Goal: Check status: Check status

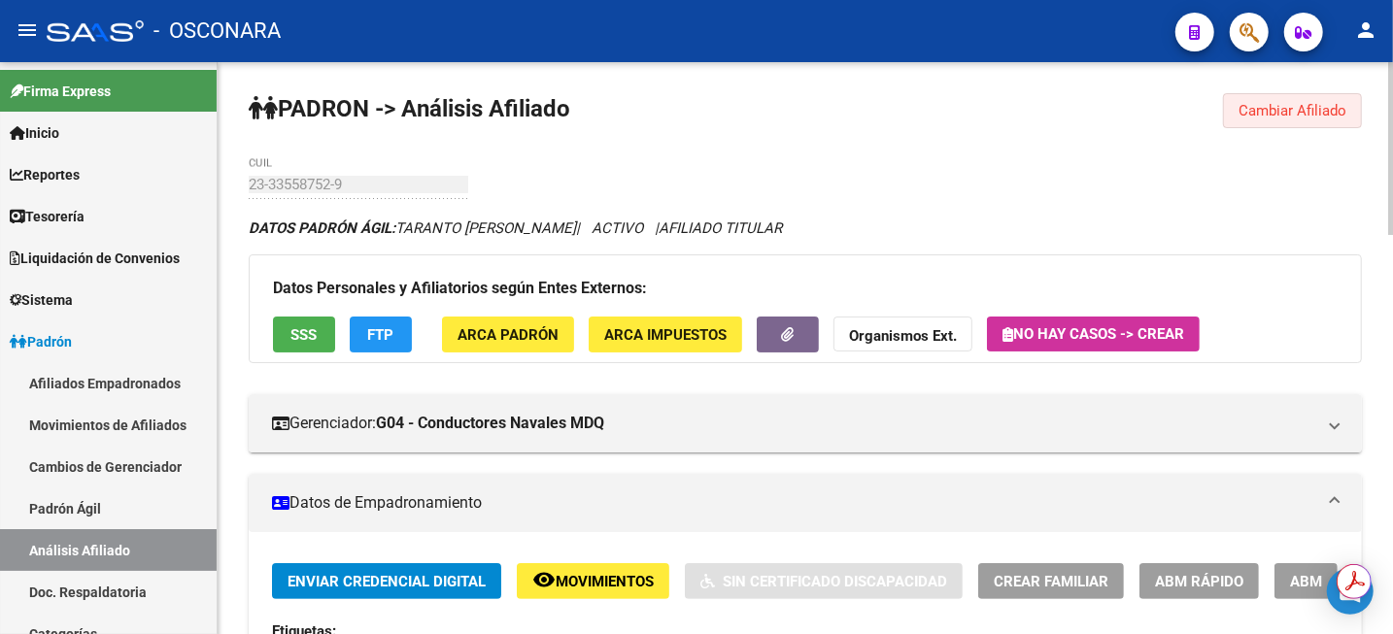
click at [1308, 126] on button "Cambiar Afiliado" at bounding box center [1292, 110] width 139 height 35
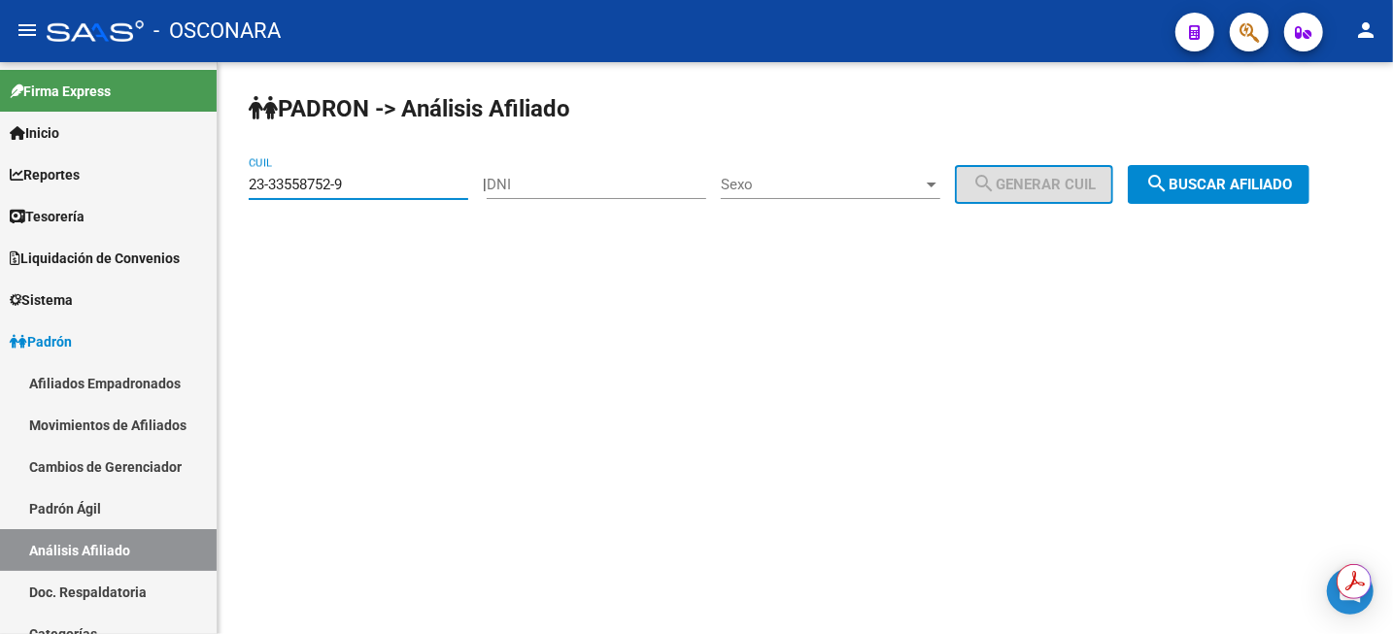
click at [453, 185] on input "23-33558752-9" at bounding box center [358, 184] width 219 height 17
paste input "0-16622951-1"
type input "20-16622951-1"
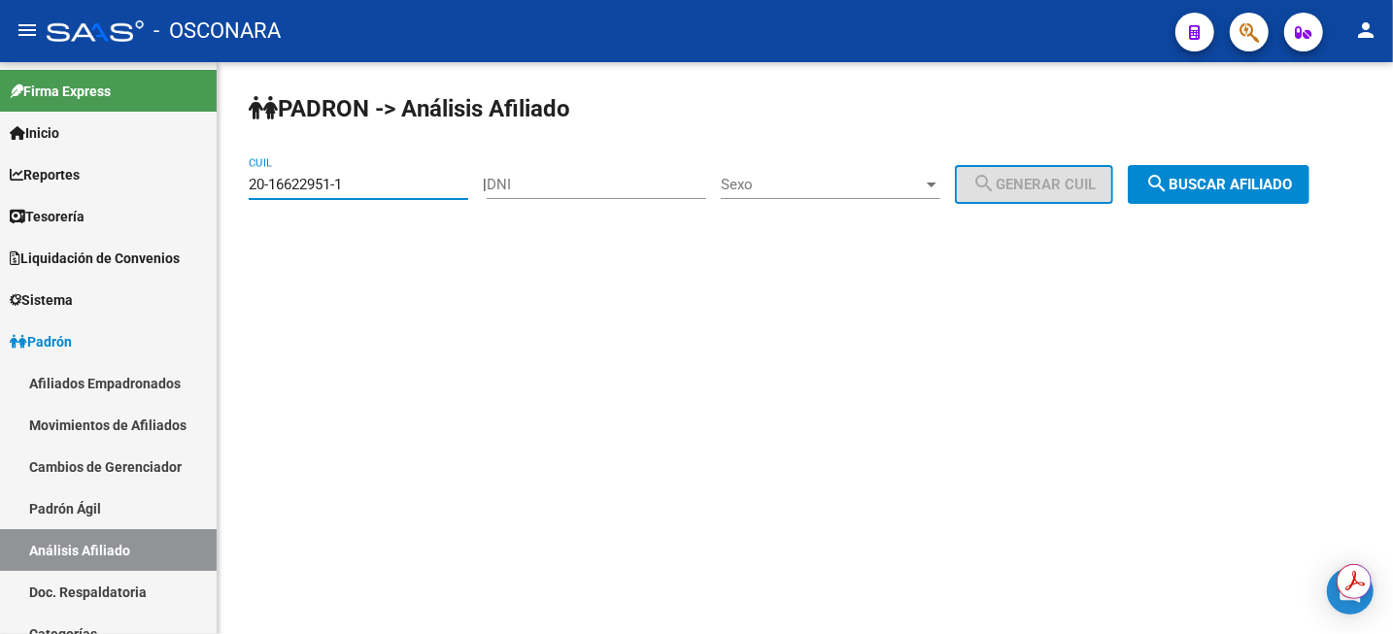
click at [1229, 195] on button "search Buscar afiliado" at bounding box center [1218, 184] width 182 height 39
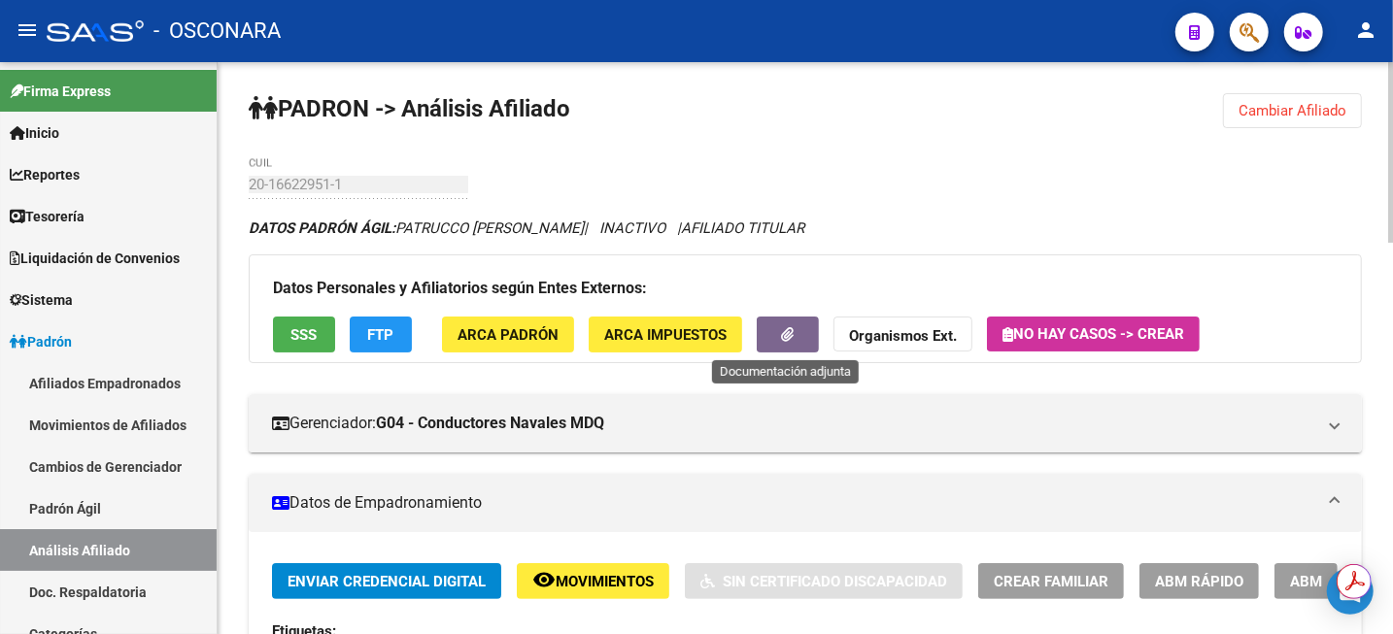
click at [806, 340] on button "button" at bounding box center [787, 335] width 62 height 36
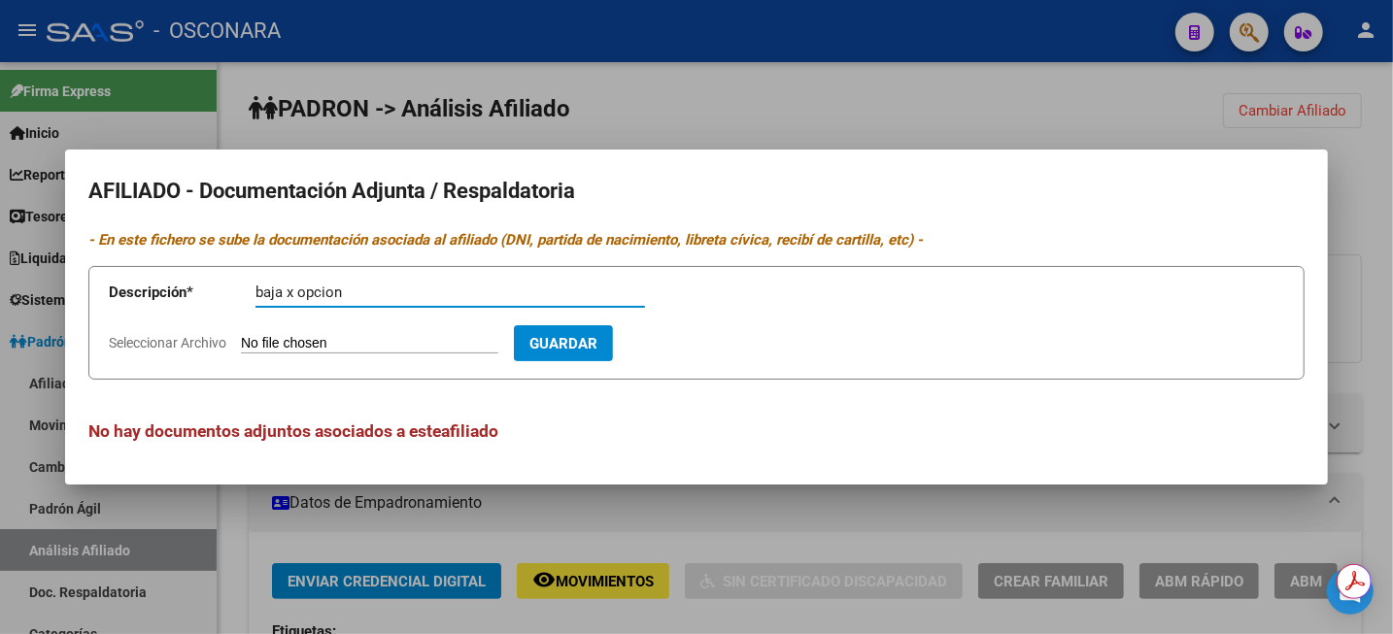
type input "baja x opcion"
type input "C:\fakepath\WhatsApp Image [DATE] 15.11.58.zip"
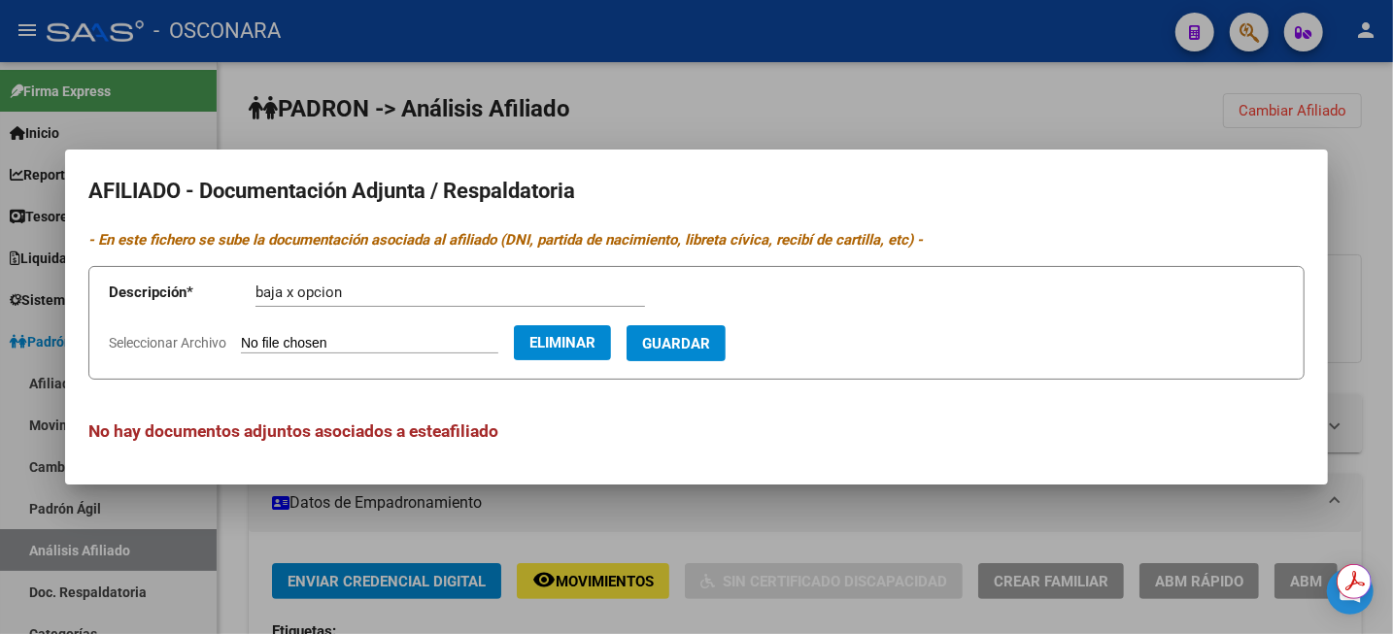
click at [469, 286] on input "baja x opcion" at bounding box center [449, 292] width 389 height 17
click at [710, 336] on span "Guardar" at bounding box center [676, 343] width 68 height 17
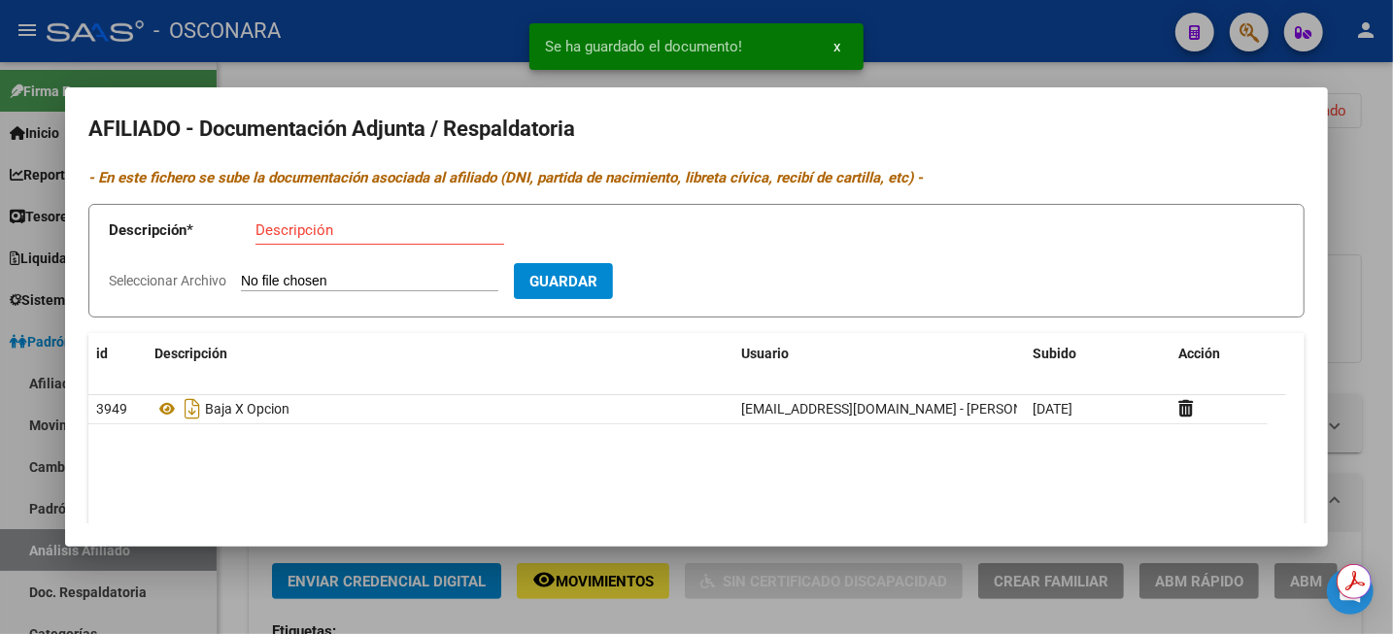
click at [1359, 181] on div at bounding box center [696, 317] width 1393 height 634
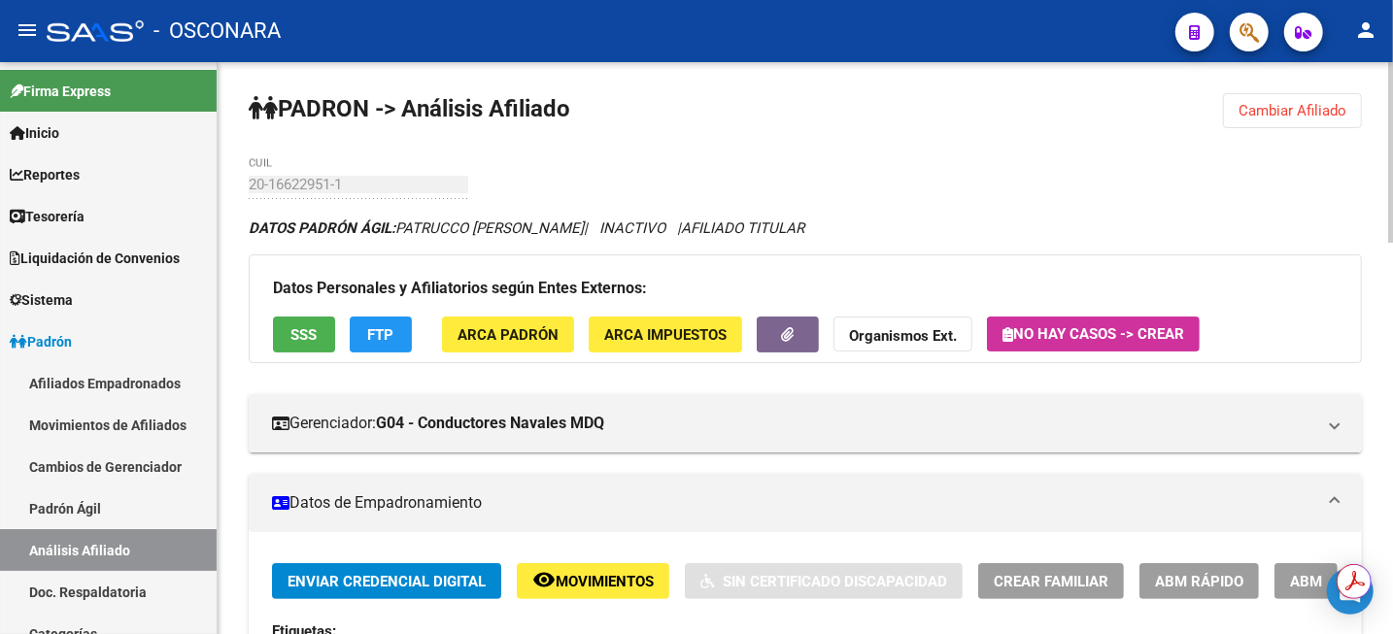
click at [1332, 105] on span "Cambiar Afiliado" at bounding box center [1292, 110] width 108 height 17
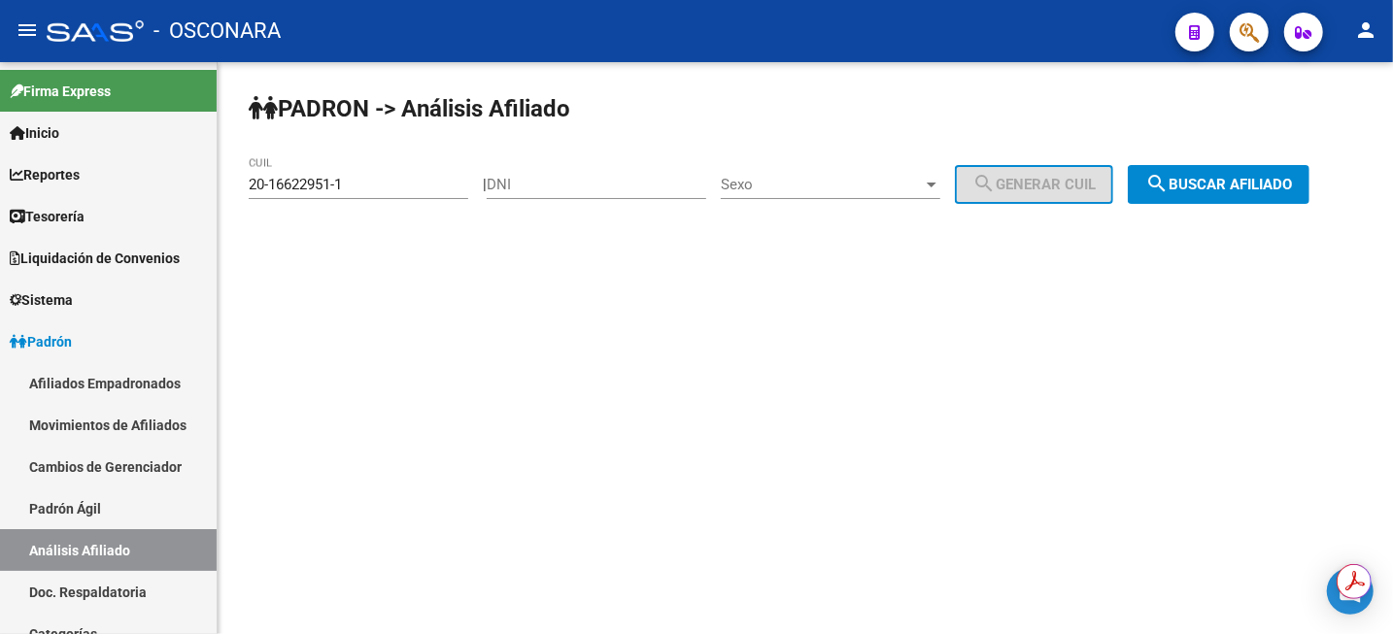
drag, startPoint x: 372, startPoint y: 194, endPoint x: 293, endPoint y: 190, distance: 78.8
click at [293, 190] on div "20-16622951-1 CUIL" at bounding box center [358, 178] width 219 height 42
click at [1196, 198] on button "search Buscar afiliado" at bounding box center [1218, 184] width 182 height 39
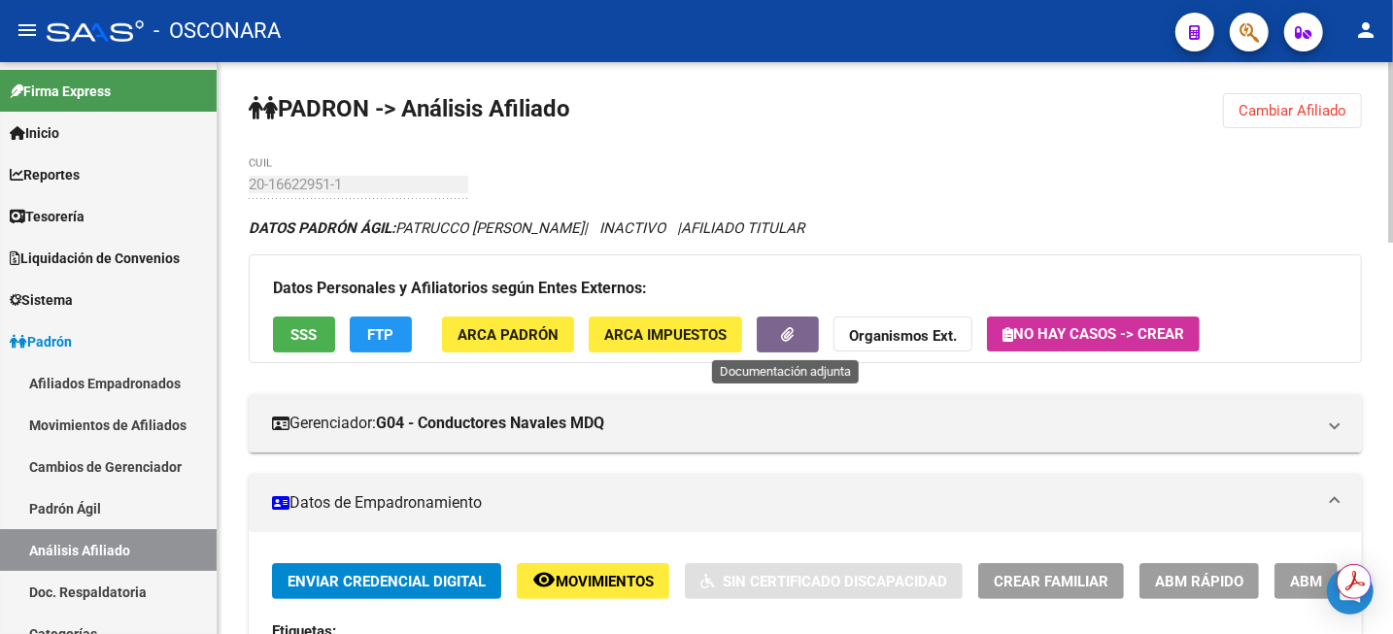
click at [799, 328] on button "button" at bounding box center [787, 335] width 62 height 36
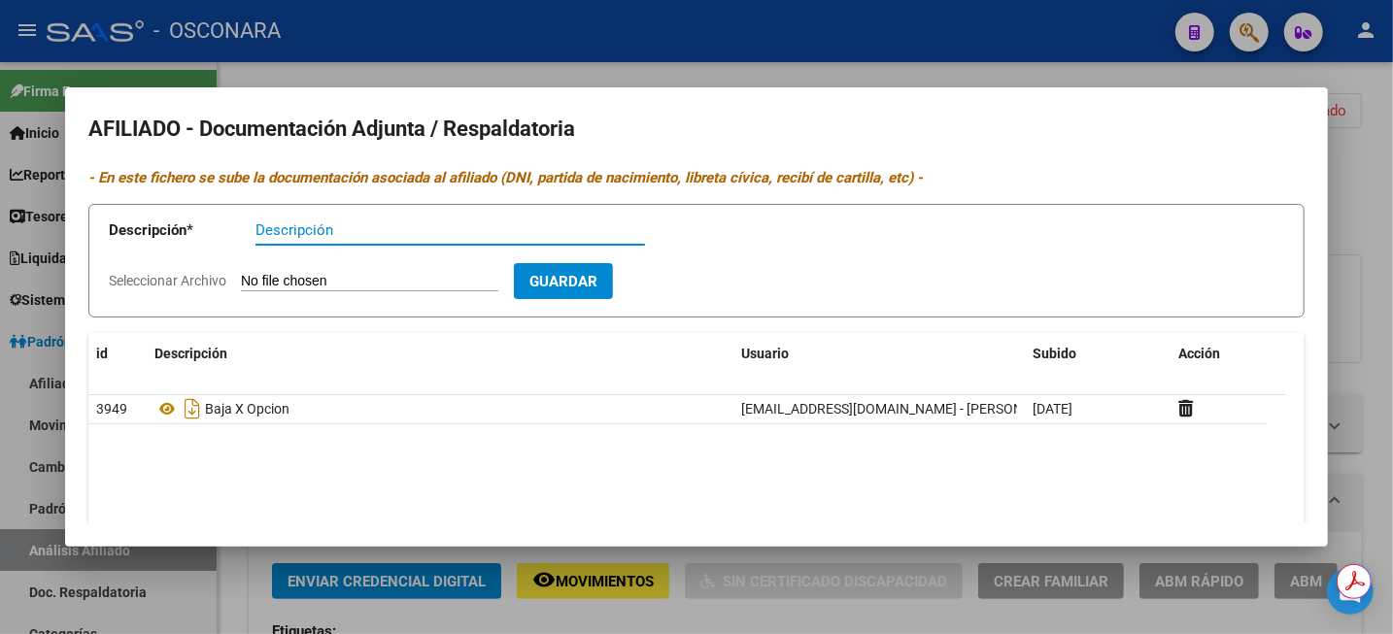
click at [1379, 178] on div at bounding box center [696, 317] width 1393 height 634
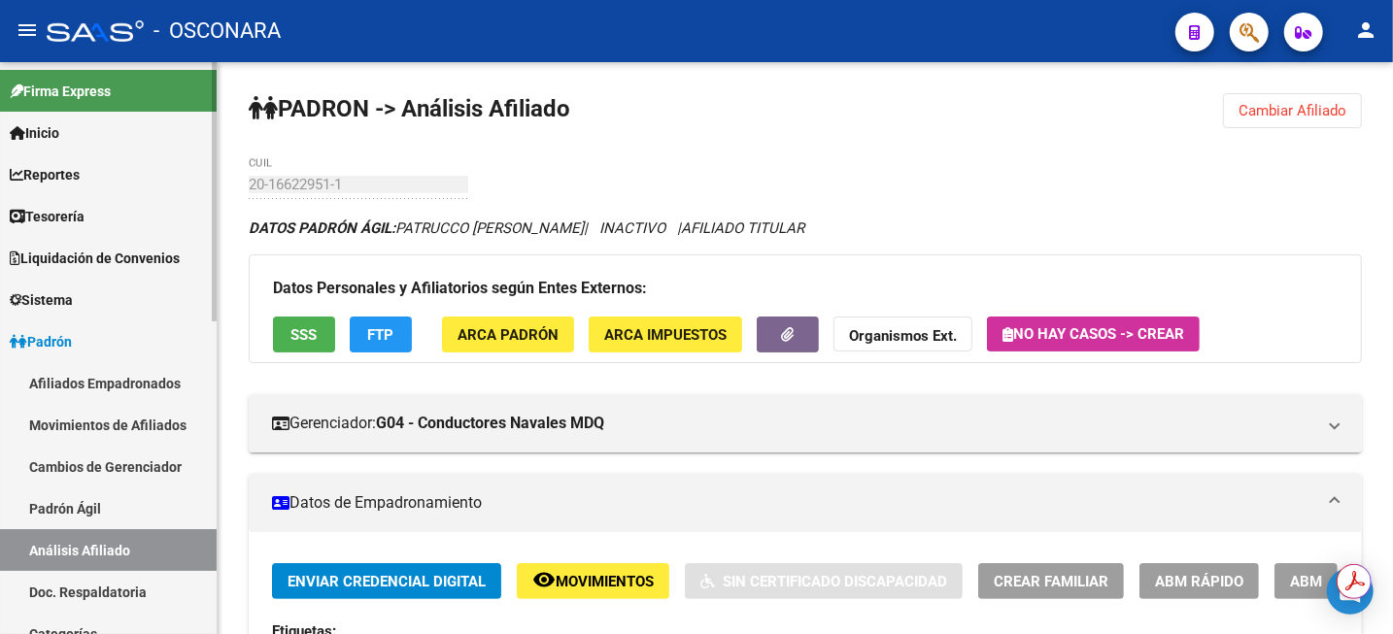
click at [82, 518] on link "Padrón Ágil" at bounding box center [108, 508] width 217 height 42
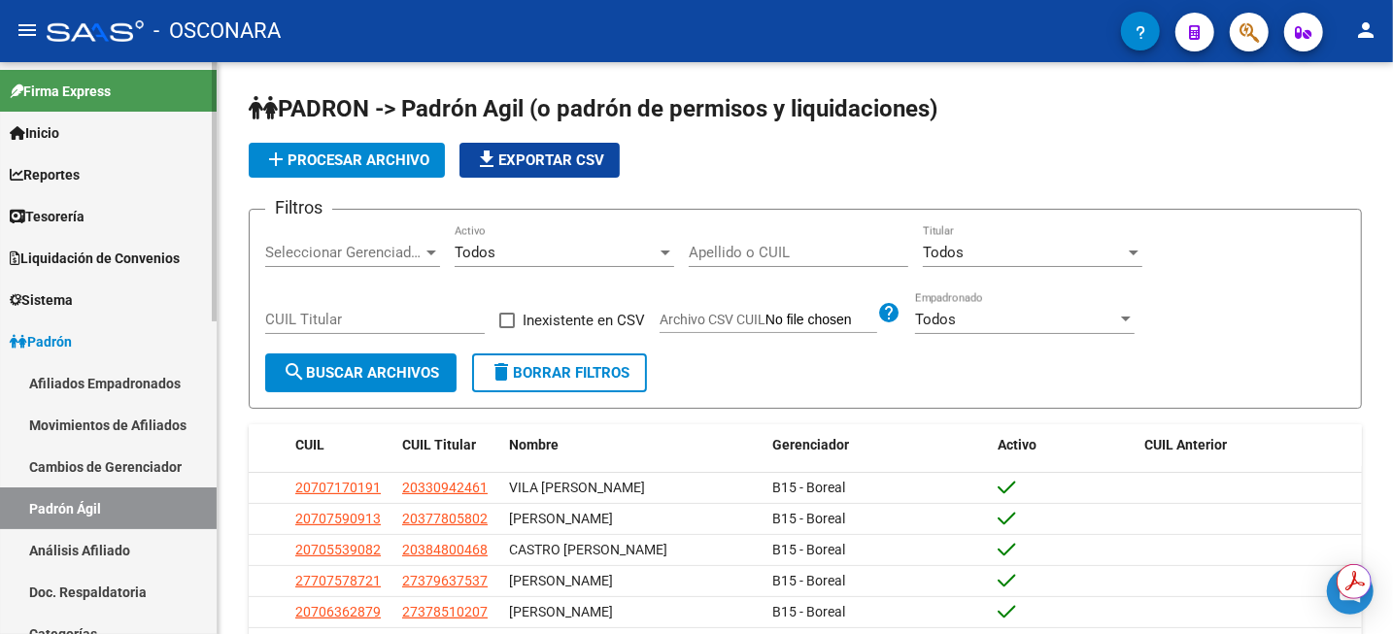
click at [100, 546] on link "Análisis Afiliado" at bounding box center [108, 550] width 217 height 42
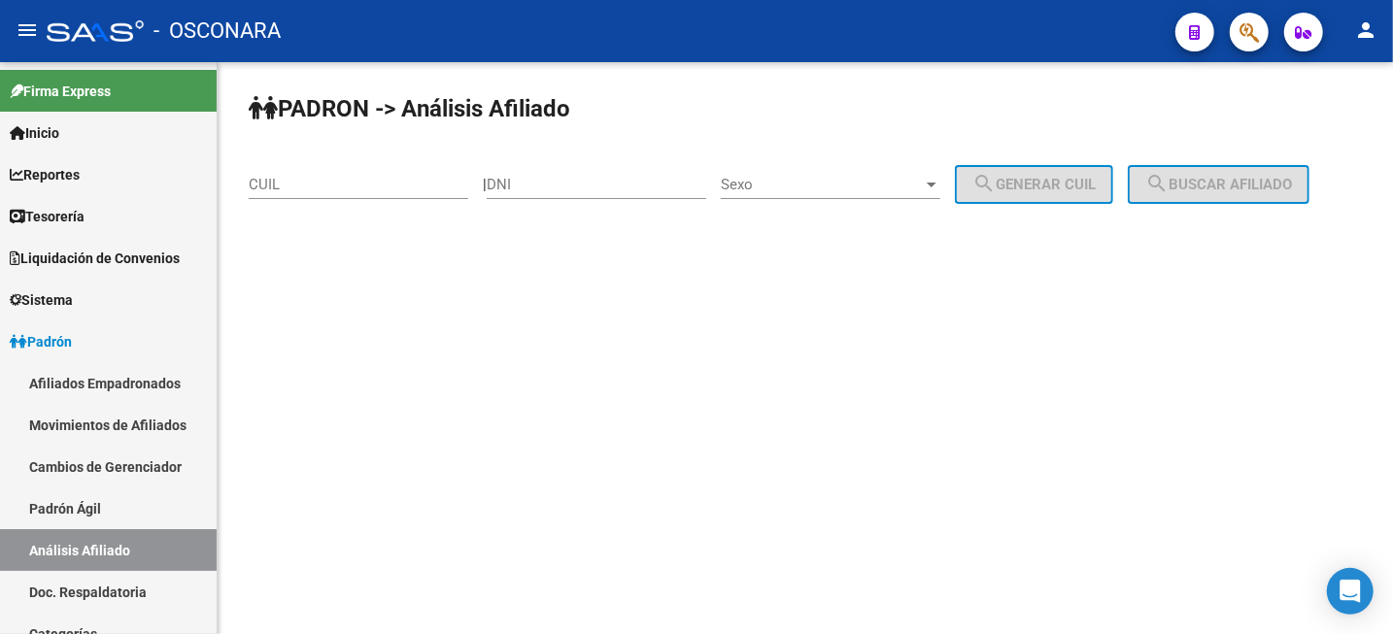
click at [286, 216] on div "CUIL" at bounding box center [358, 187] width 219 height 60
click at [315, 185] on input "CUIL" at bounding box center [358, 184] width 219 height 17
paste input "20-16622951-1"
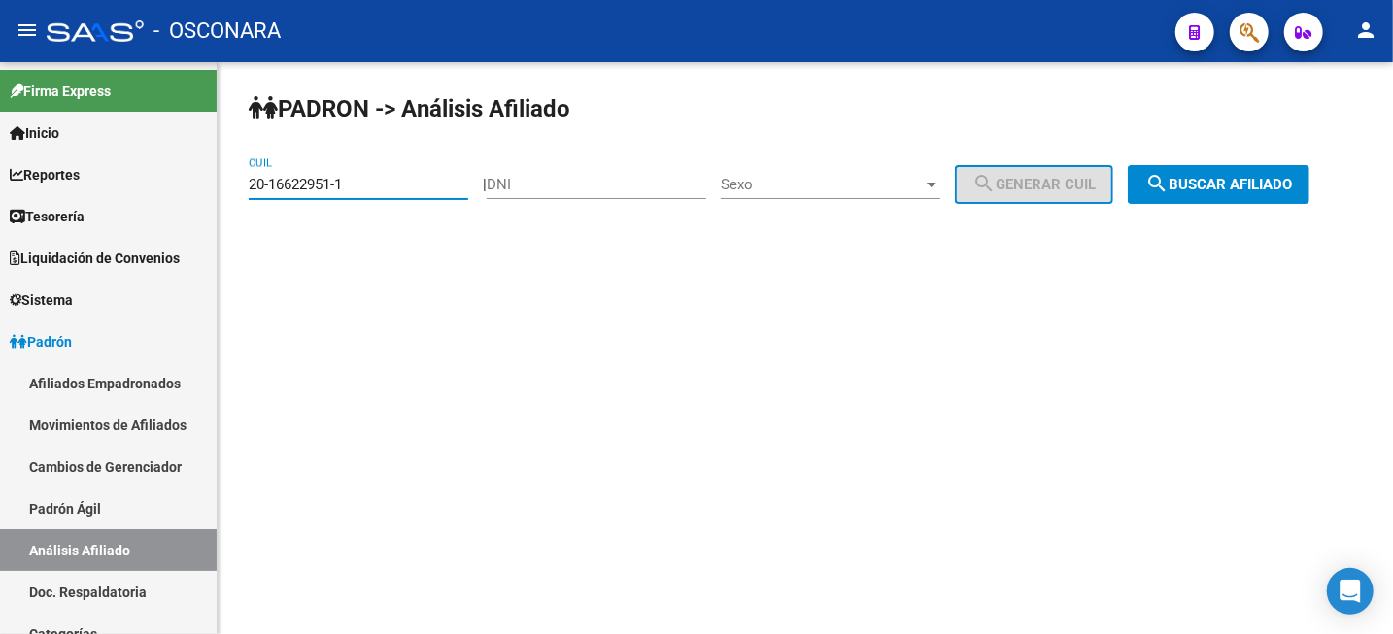
click at [1227, 180] on span "search Buscar afiliado" at bounding box center [1218, 184] width 147 height 17
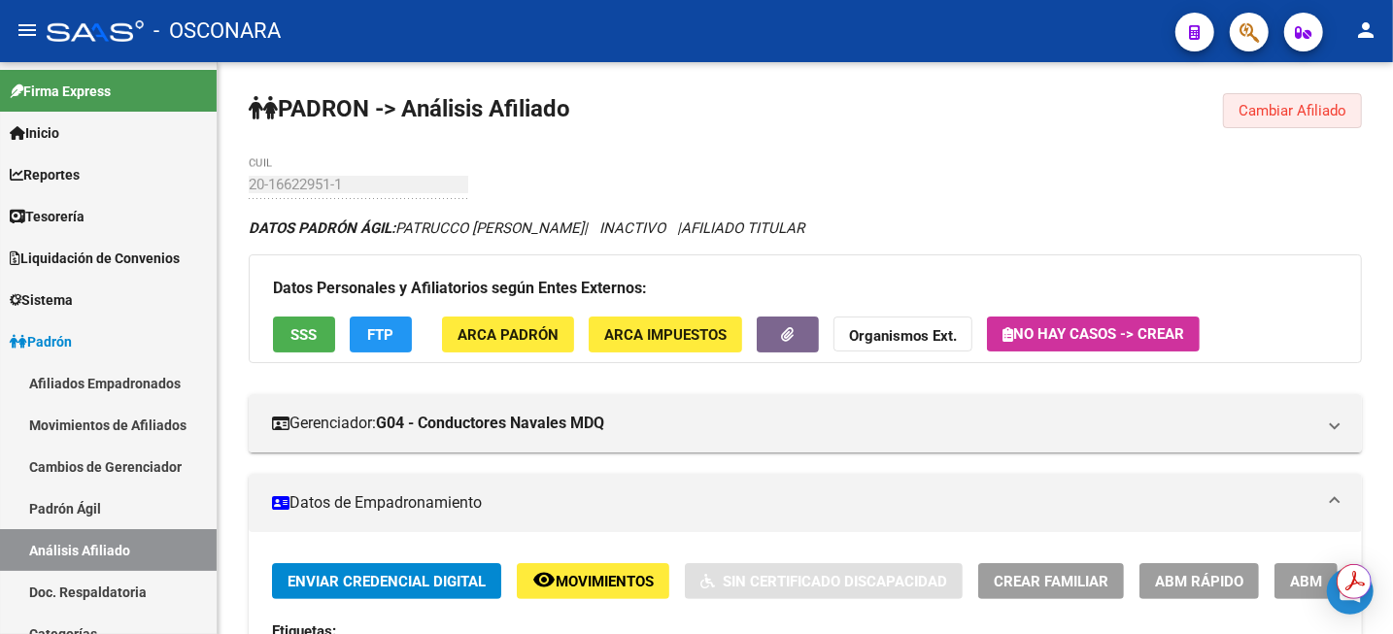
click at [1265, 109] on span "Cambiar Afiliado" at bounding box center [1292, 110] width 108 height 17
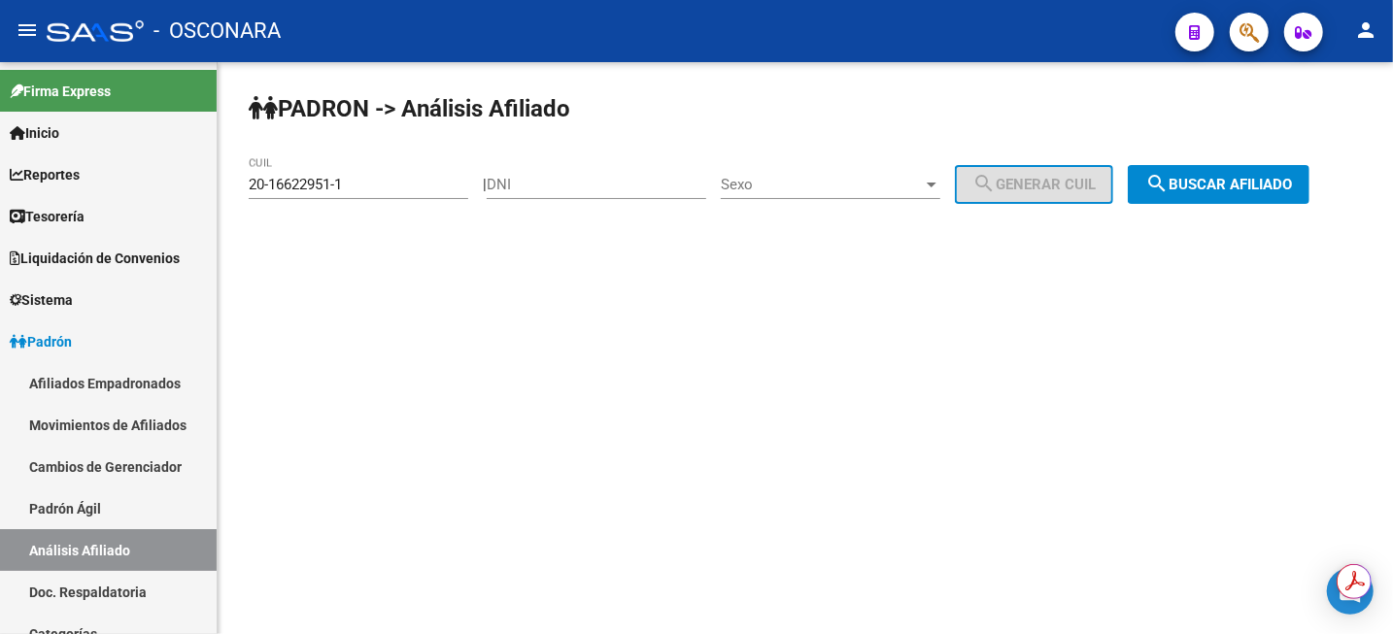
click at [1225, 188] on span "search Buscar afiliado" at bounding box center [1218, 184] width 147 height 17
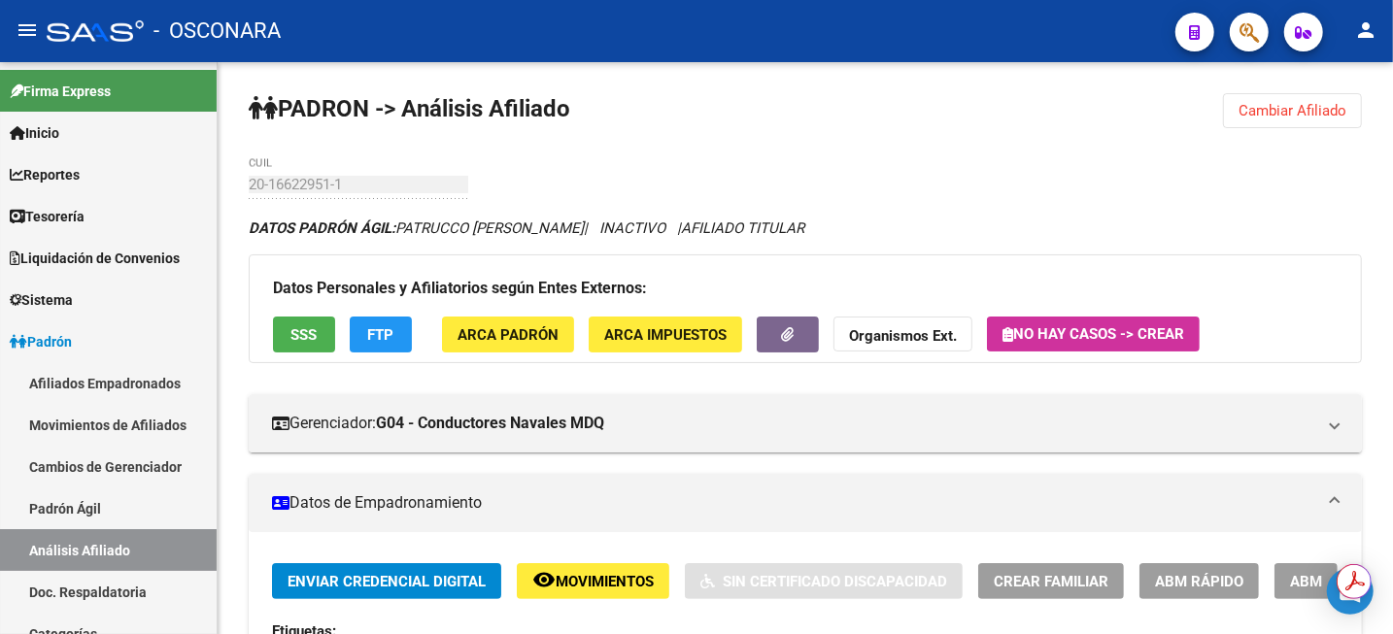
click at [1269, 109] on span "Cambiar Afiliado" at bounding box center [1292, 110] width 108 height 17
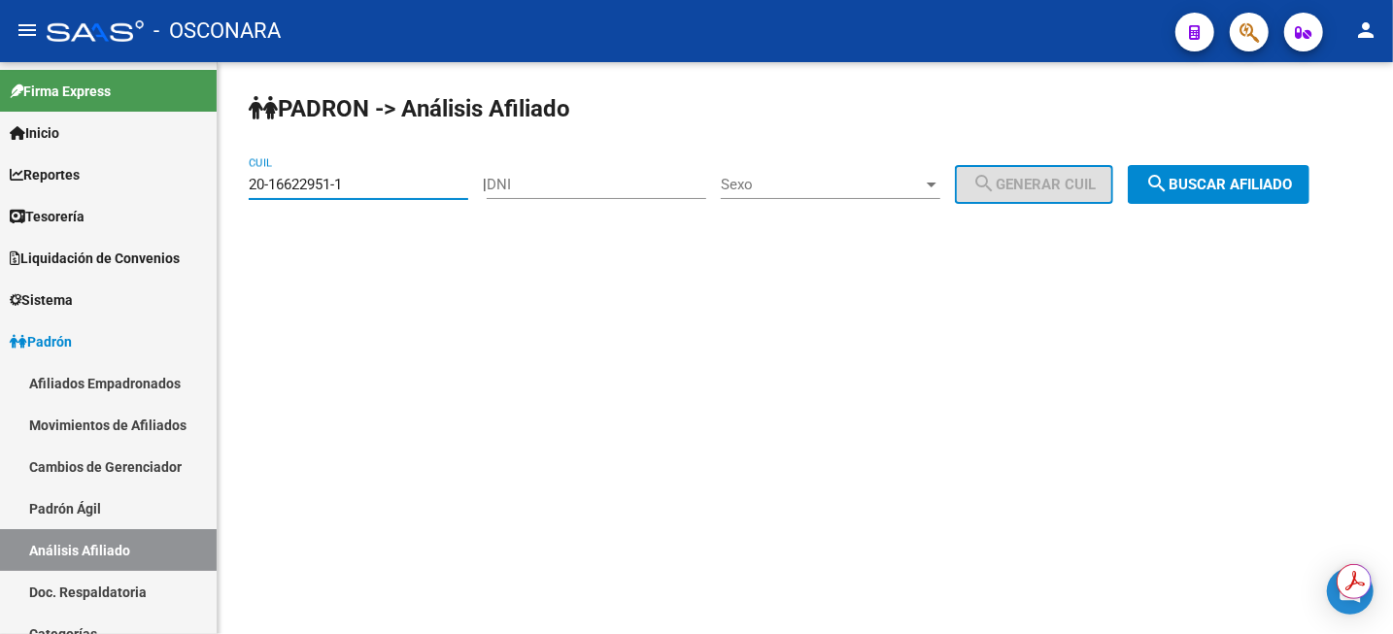
drag, startPoint x: 433, startPoint y: 185, endPoint x: 245, endPoint y: 185, distance: 188.4
click at [252, 186] on input "20-16622951-1" at bounding box center [358, 184] width 219 height 17
type input "2"
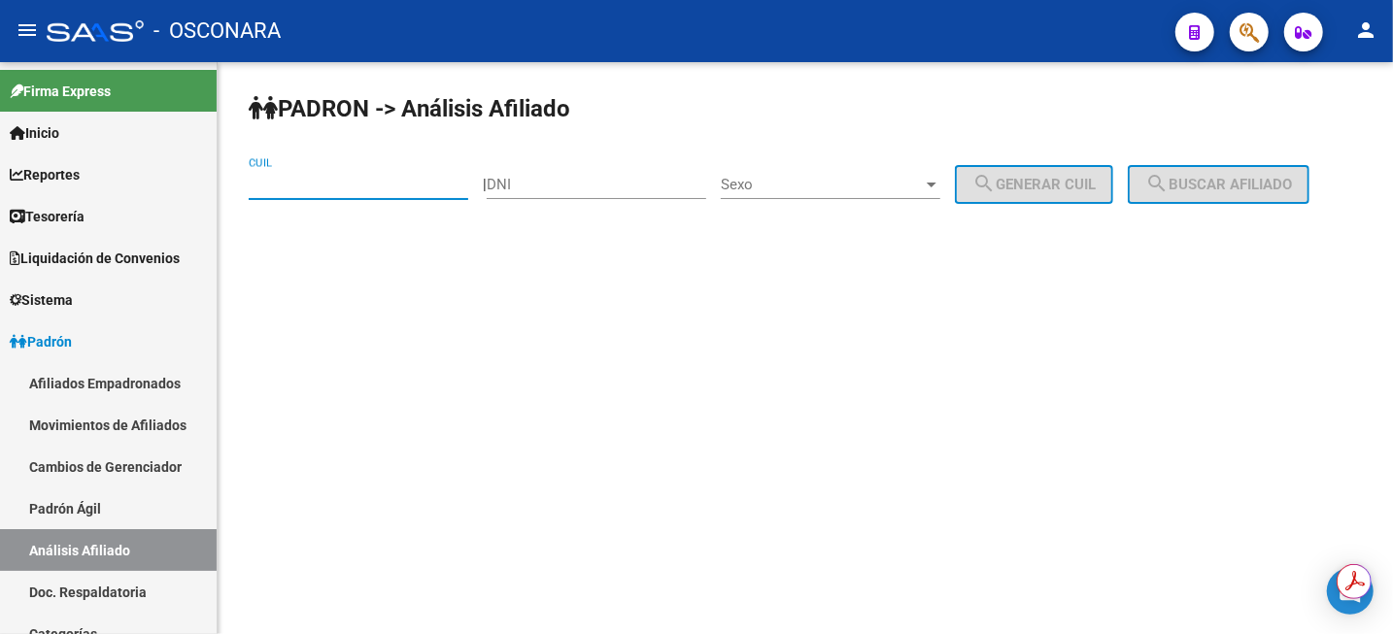
paste input "20-21451609-9"
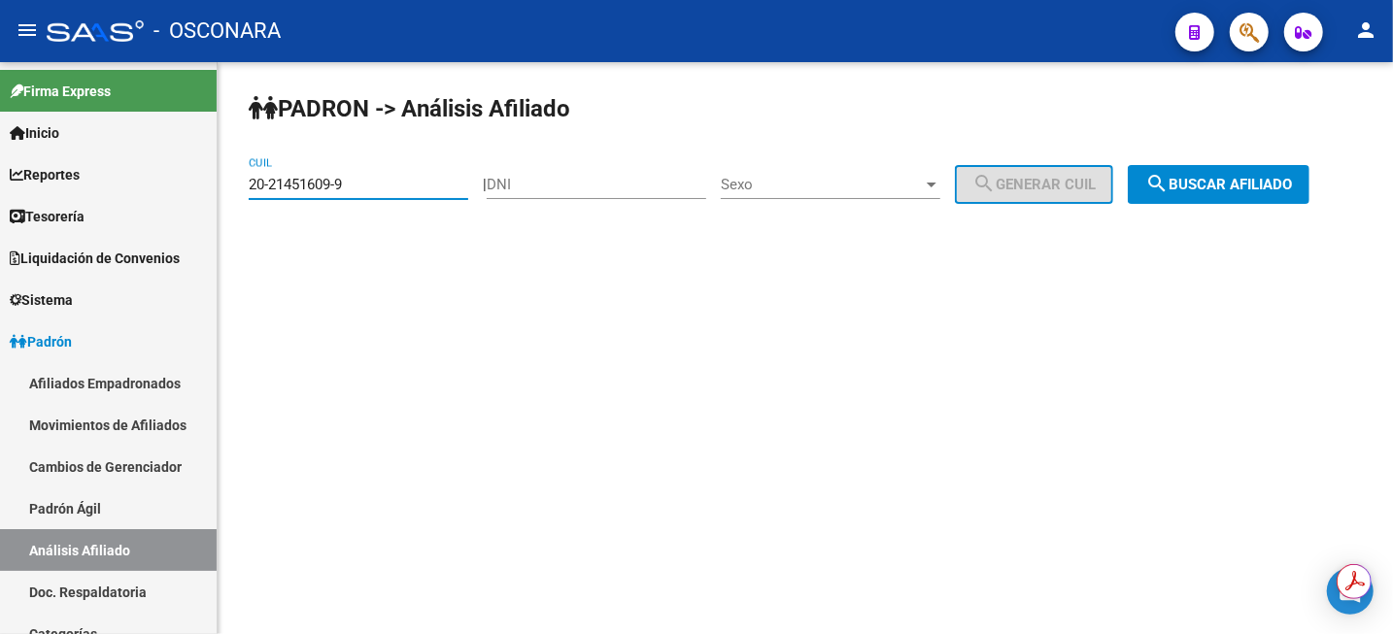
type input "20-21451609-9"
click at [1198, 187] on span "search Buscar afiliado" at bounding box center [1218, 184] width 147 height 17
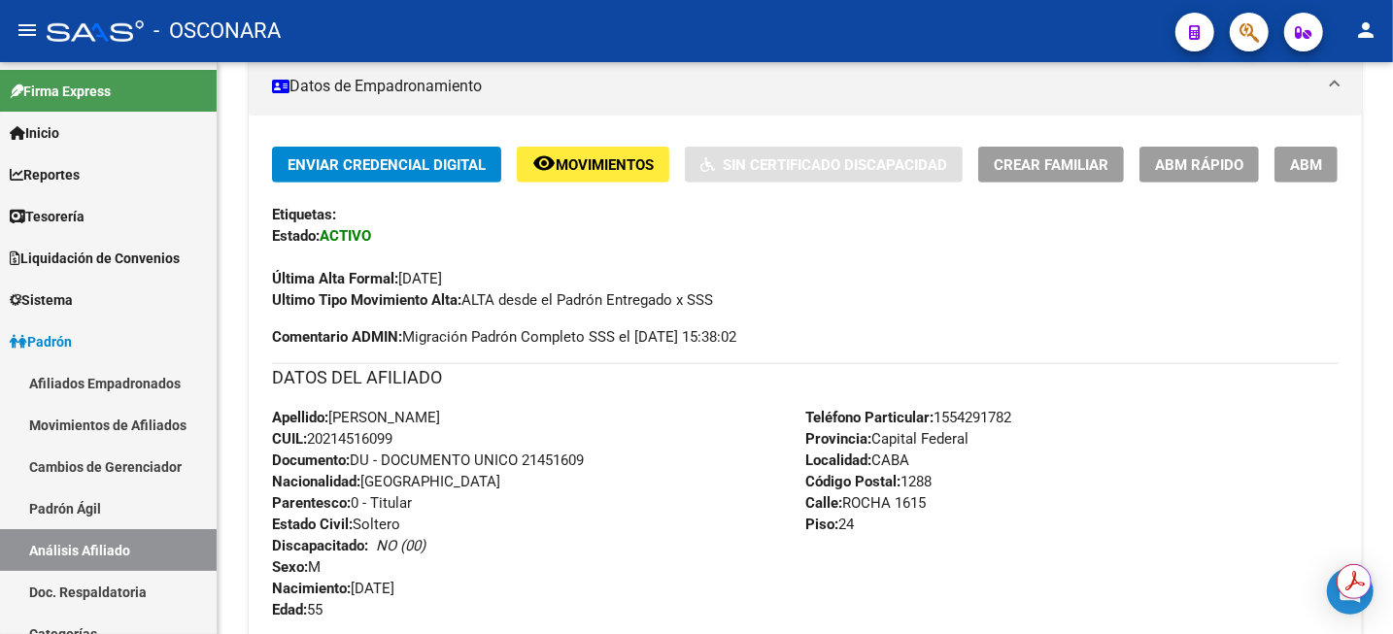
scroll to position [449, 0]
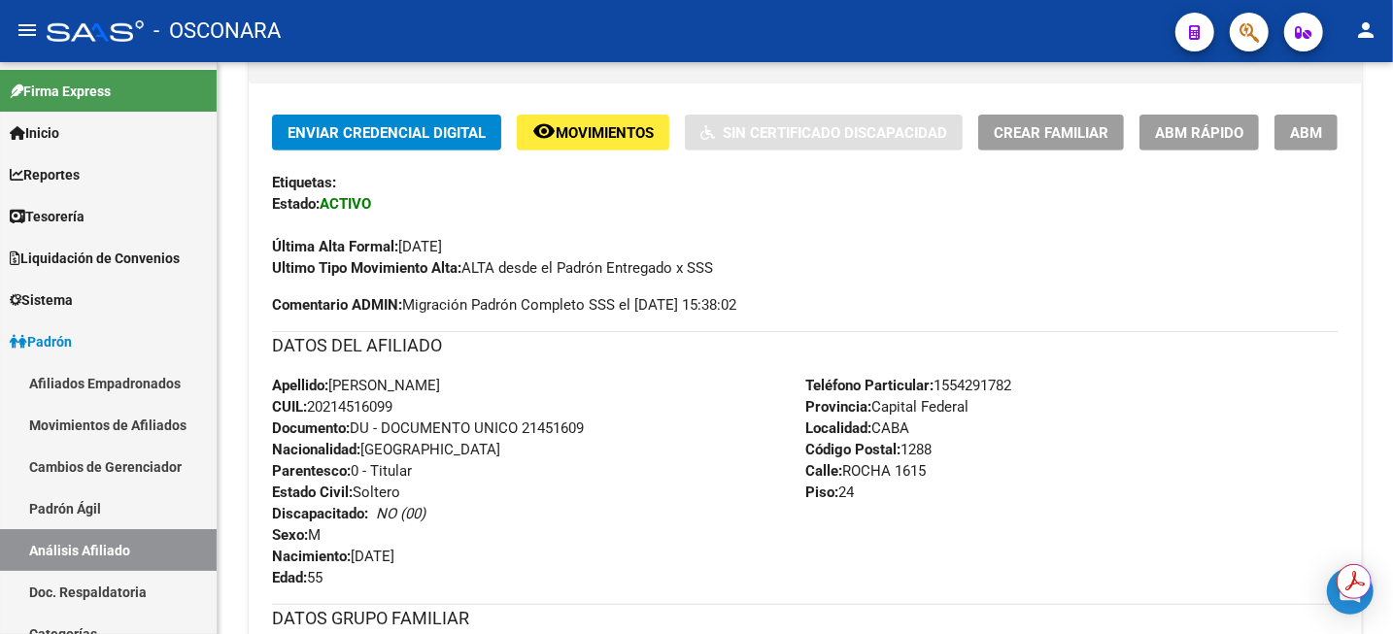
click at [861, 474] on span "Calle: ROCHA 1615" at bounding box center [865, 470] width 120 height 17
copy span "ROCHA"
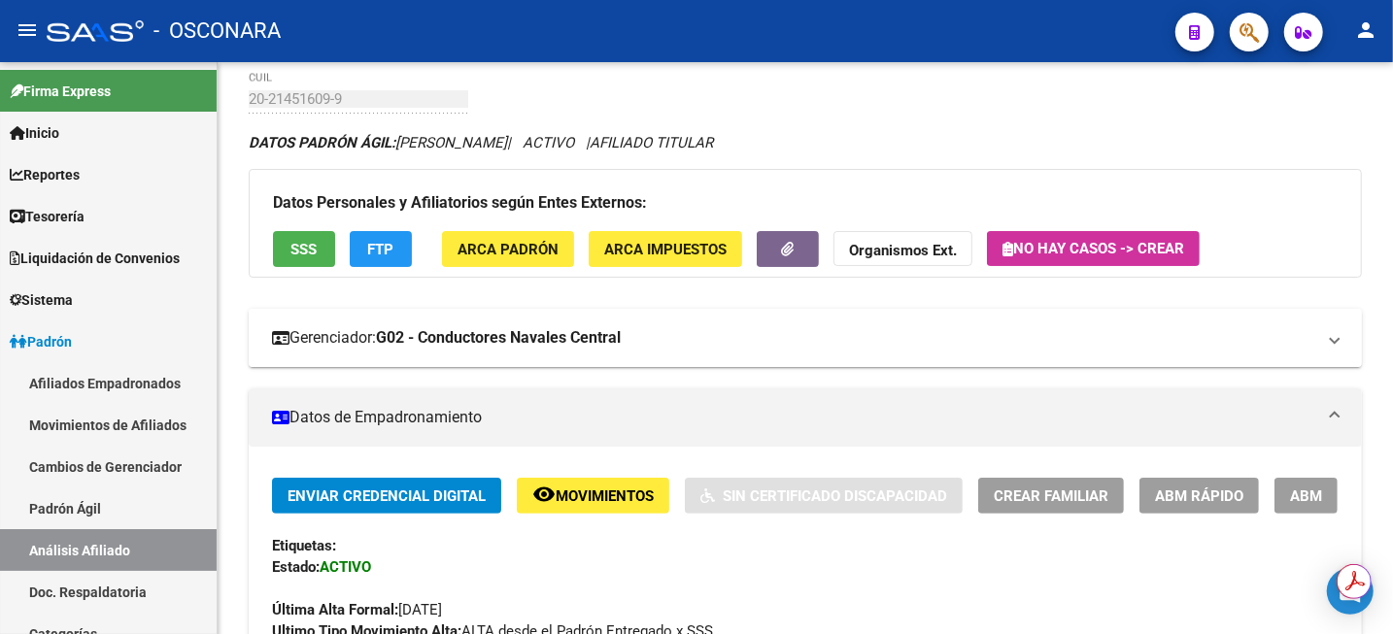
scroll to position [0, 0]
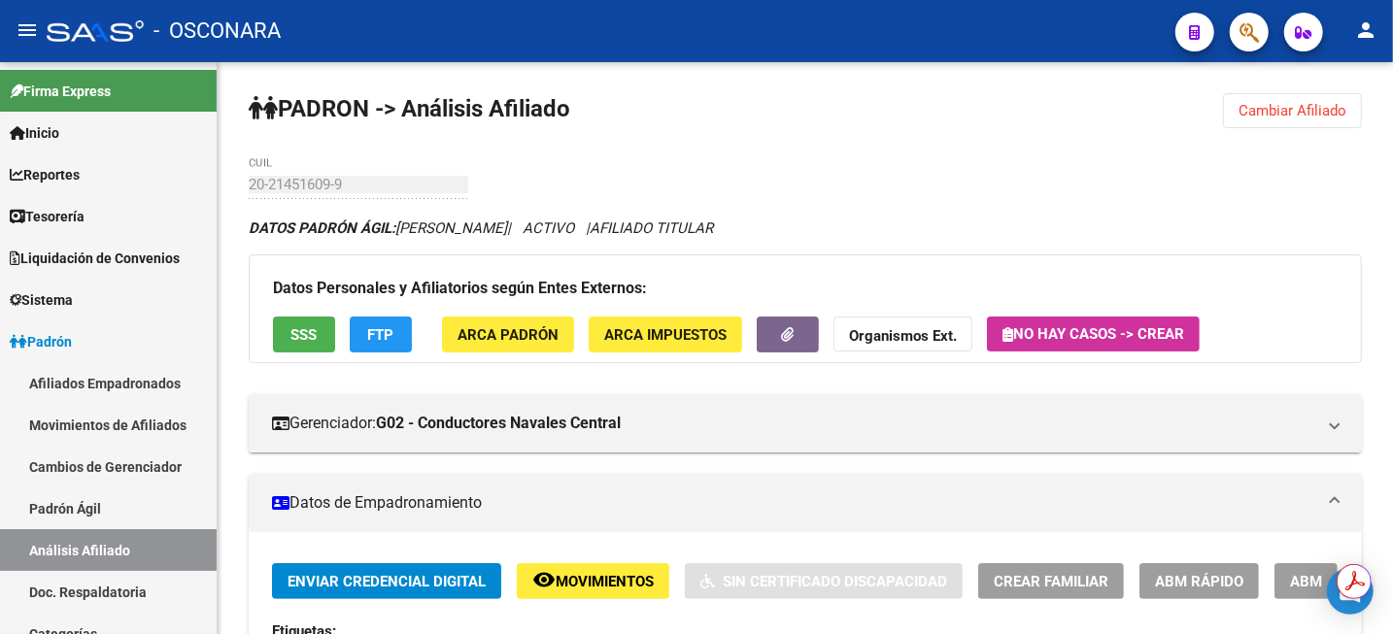
click at [1263, 115] on span "Cambiar Afiliado" at bounding box center [1292, 110] width 108 height 17
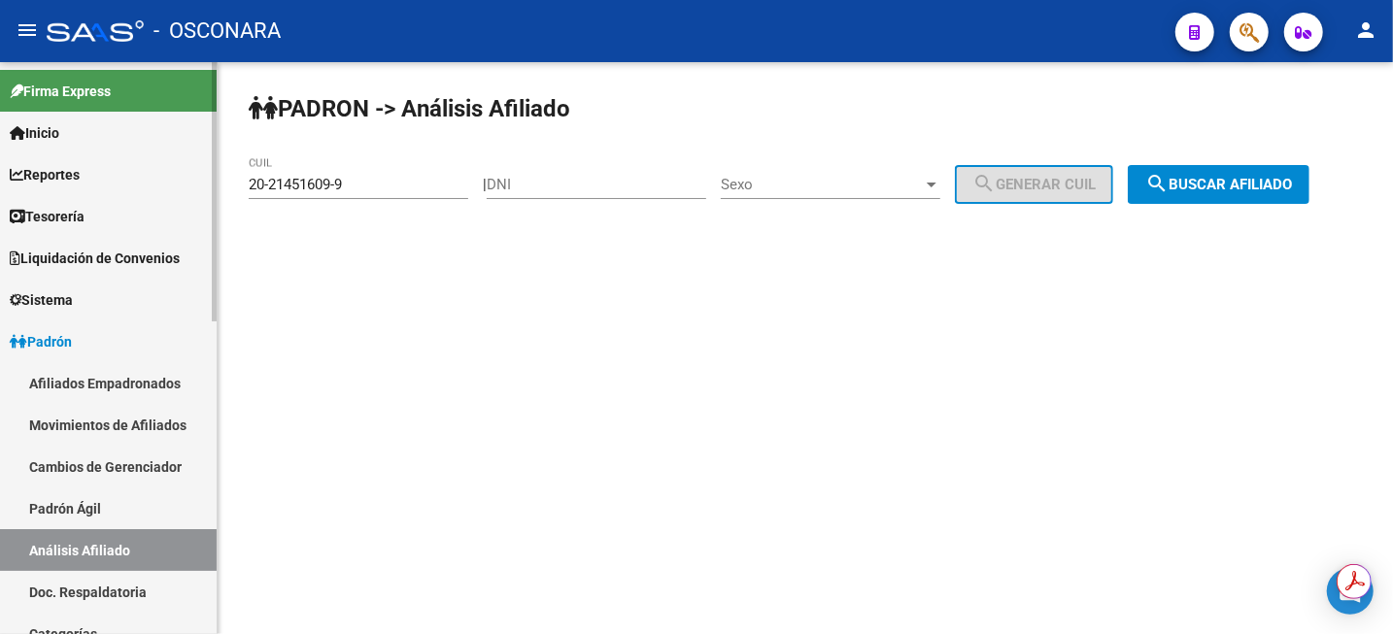
click at [73, 512] on link "Padrón Ágil" at bounding box center [108, 508] width 217 height 42
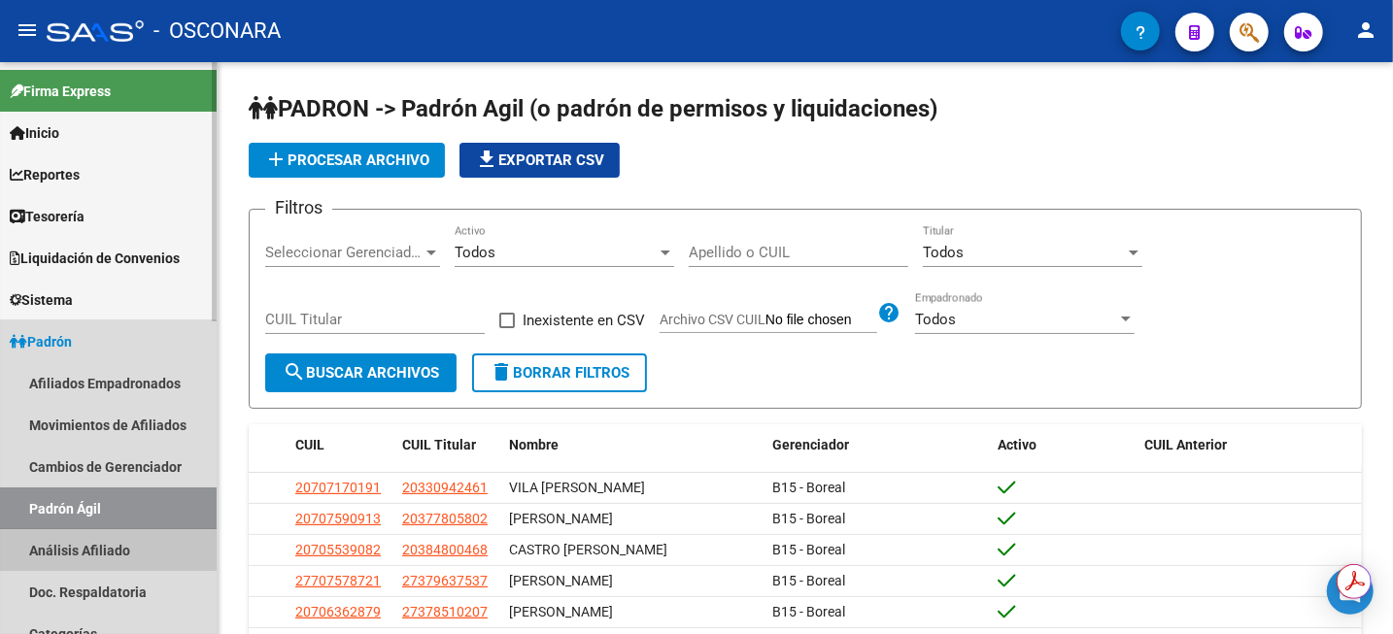
click at [84, 543] on link "Análisis Afiliado" at bounding box center [108, 550] width 217 height 42
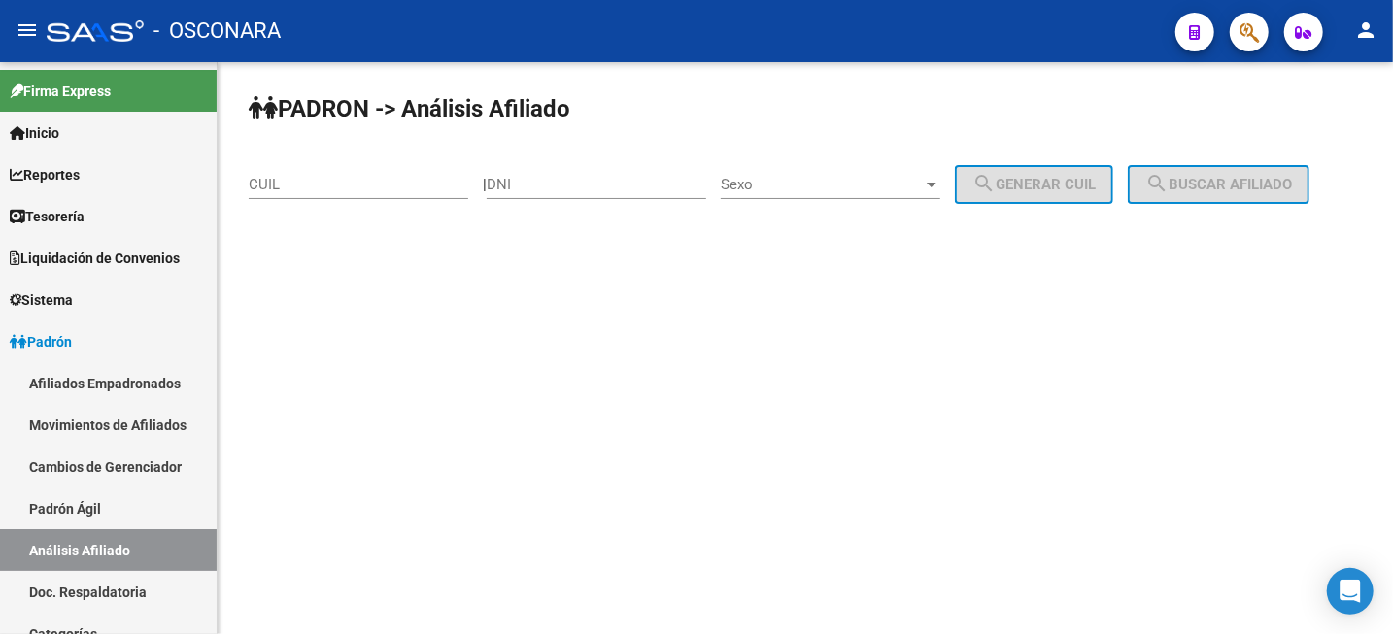
click at [390, 188] on input "CUIL" at bounding box center [358, 184] width 219 height 17
paste input "20-38351098-9"
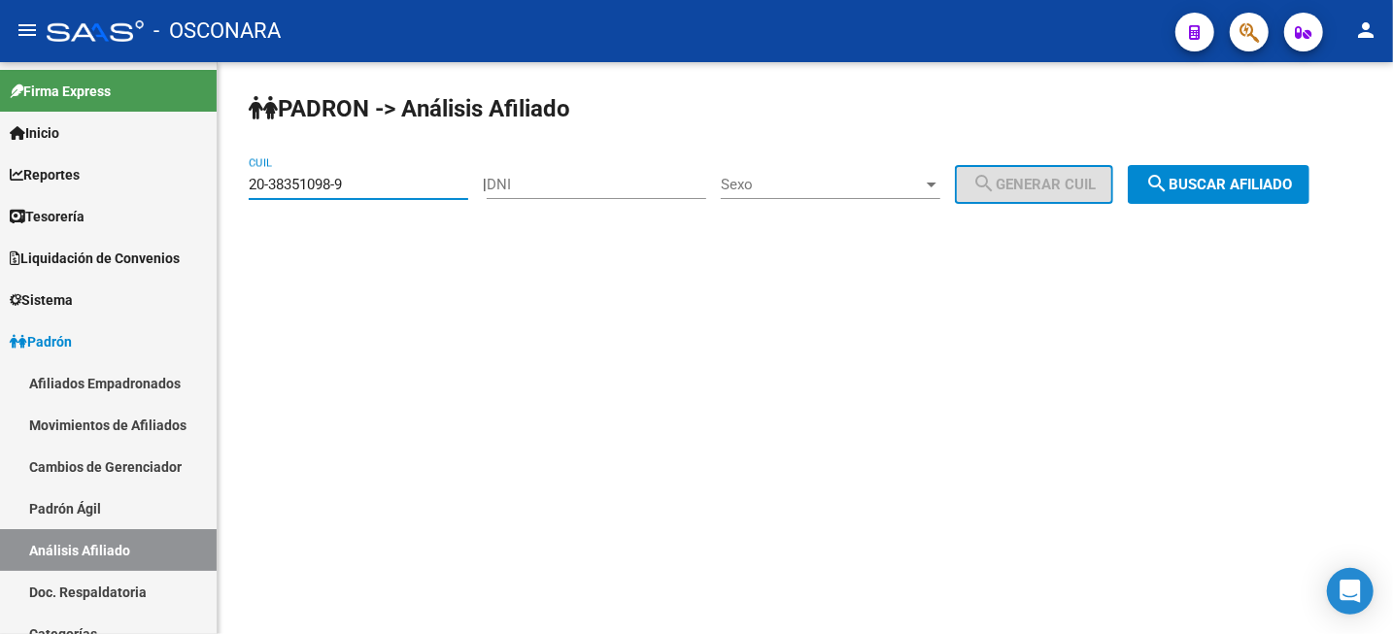
type input "20-38351098-9"
click at [1254, 200] on button "search Buscar afiliado" at bounding box center [1218, 184] width 182 height 39
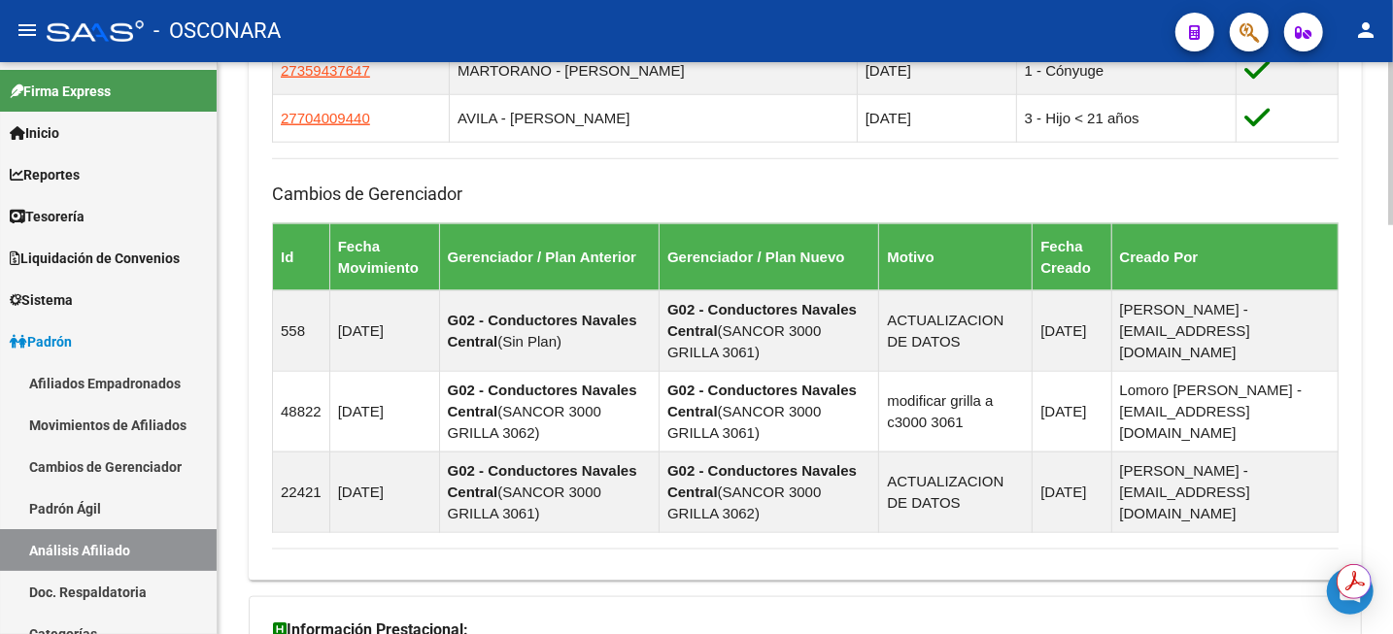
scroll to position [1436, 0]
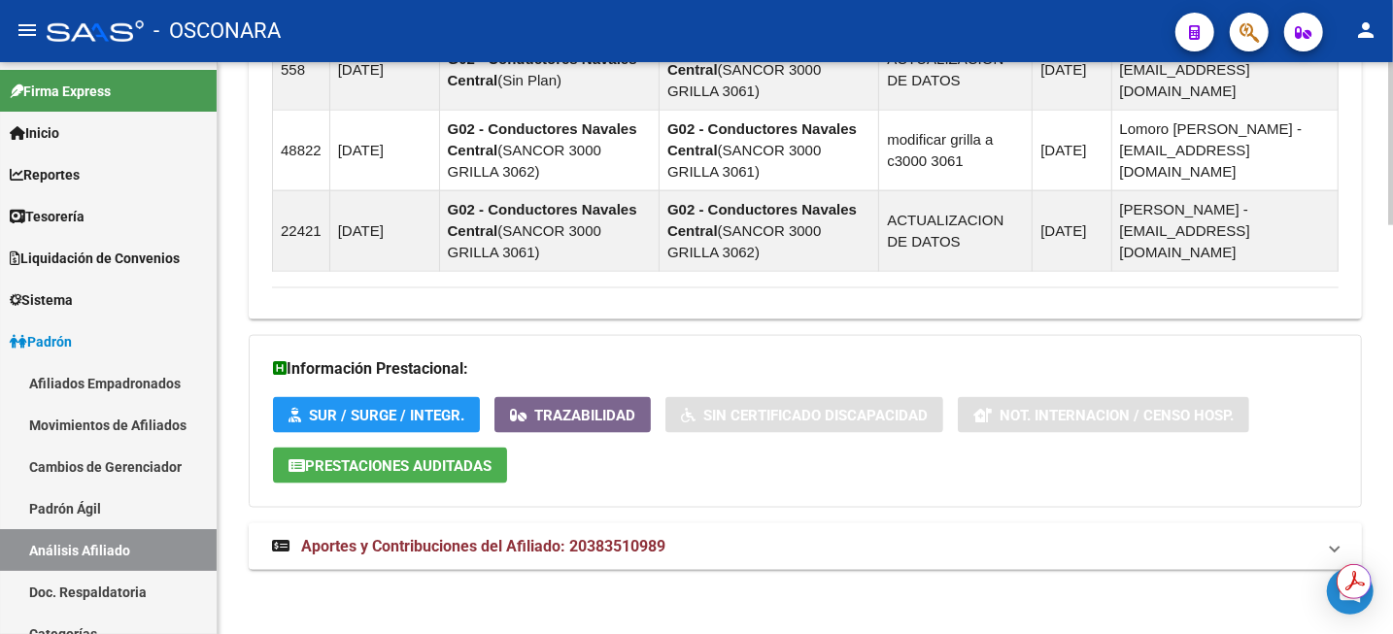
click at [651, 548] on span "Aportes y Contribuciones del Afiliado: 20383510989" at bounding box center [483, 546] width 364 height 18
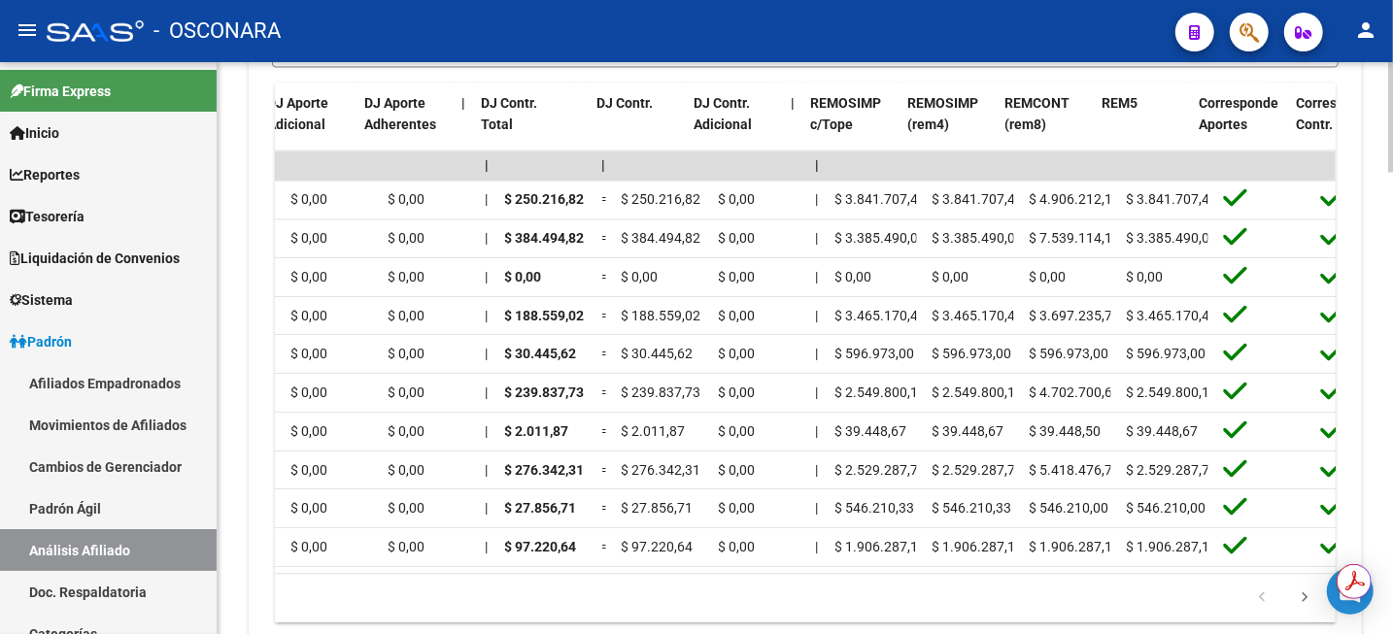
scroll to position [0, 2227]
